Goal: Find specific page/section: Find specific page/section

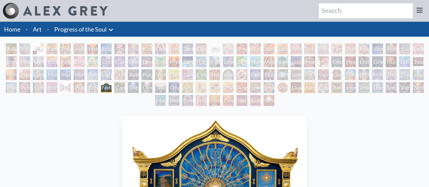
click at [326, 63] on div "Insomnia" at bounding box center [323, 61] width 11 height 11
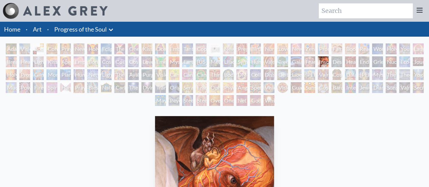
click at [345, 12] on input "search" at bounding box center [366, 10] width 94 height 15
type input "nature of mind"
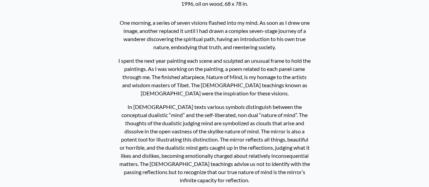
scroll to position [292, 0]
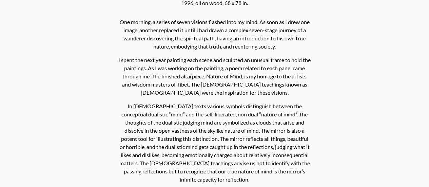
click at [64, 112] on div "Nature of Mind 1996, oil on wood, 68 x 78 in. One morning, a series of seven vi…" at bounding box center [214, 96] width 418 height 549
